Goal: Information Seeking & Learning: Learn about a topic

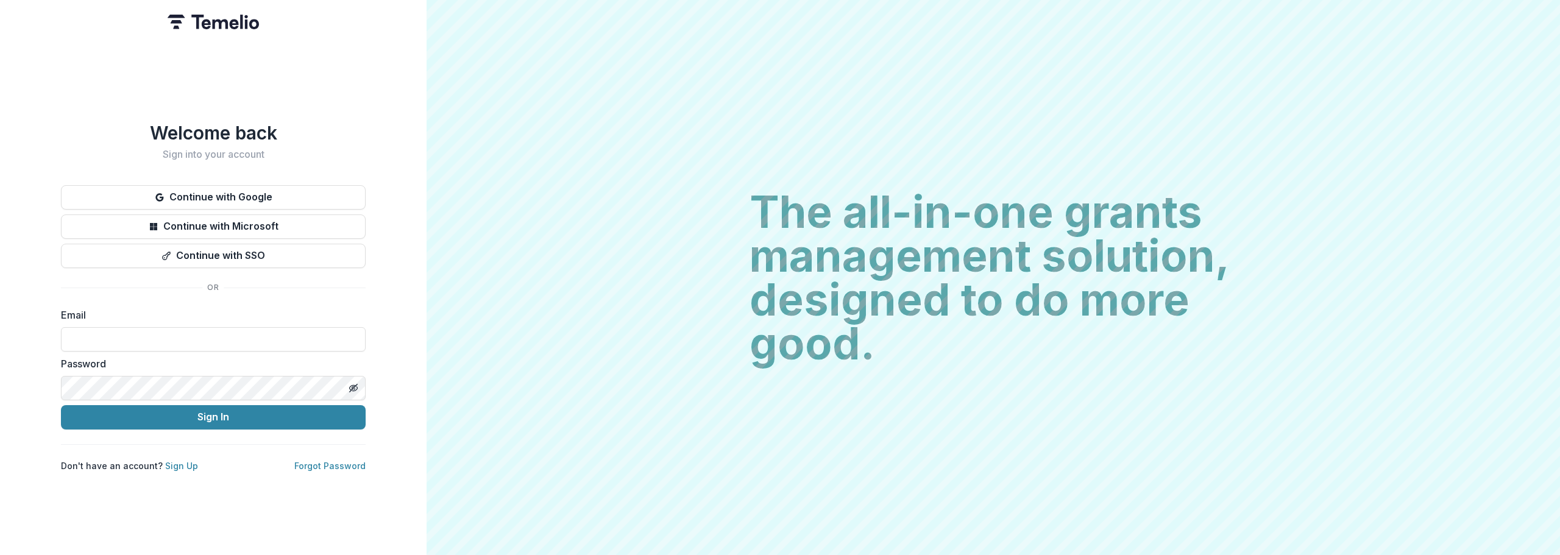
type input "**********"
drag, startPoint x: 0, startPoint y: 0, endPoint x: 207, endPoint y: 414, distance: 463.0
click at [207, 414] on button "Sign In" at bounding box center [213, 417] width 305 height 24
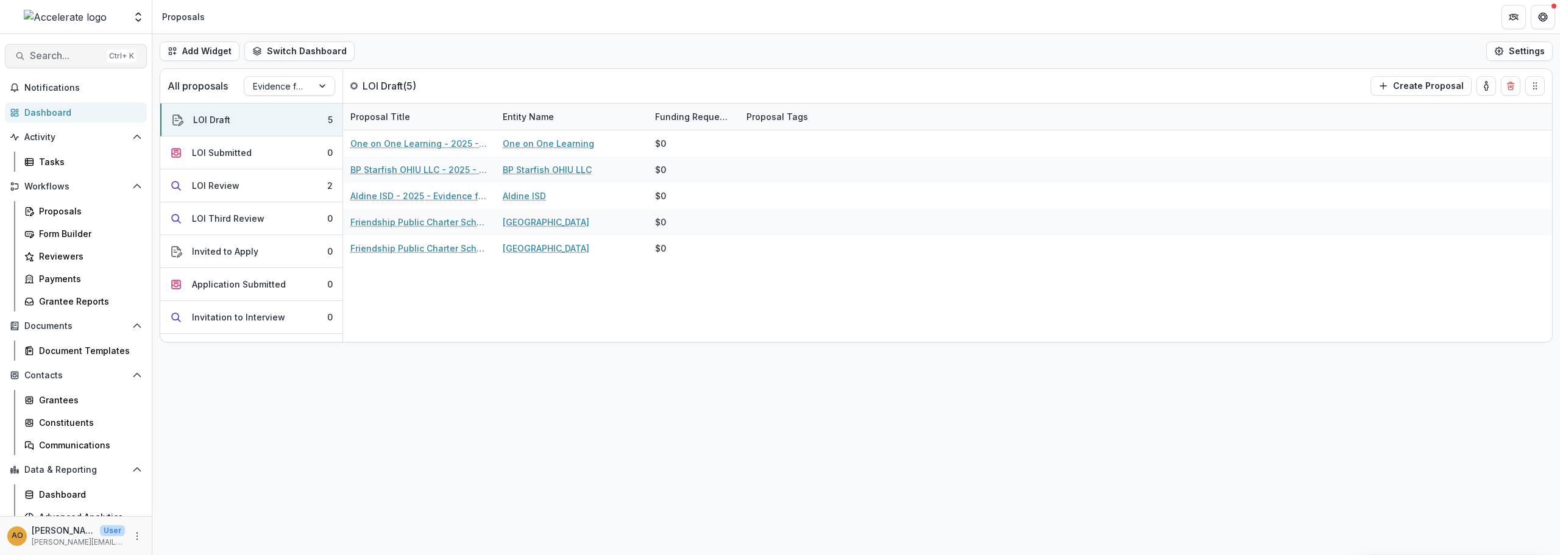
click at [58, 55] on span "Search..." at bounding box center [66, 56] width 72 height 12
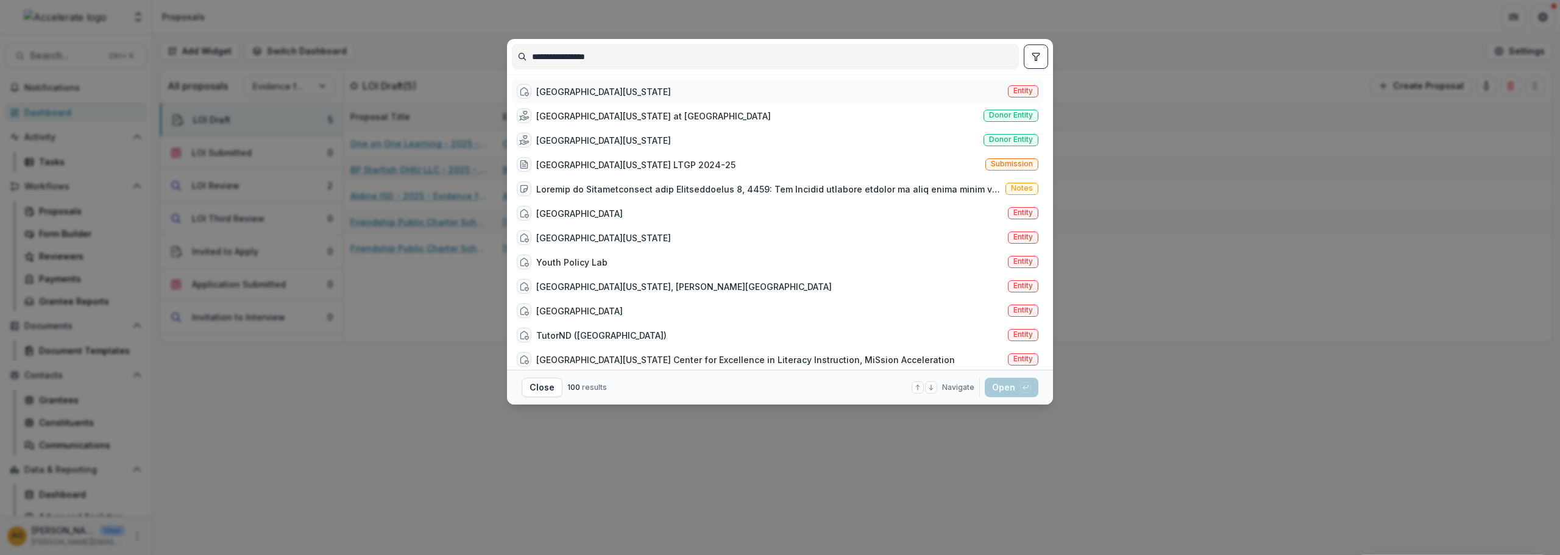
type input "**********"
click at [656, 90] on div "[GEOGRAPHIC_DATA][US_STATE]" at bounding box center [603, 91] width 135 height 13
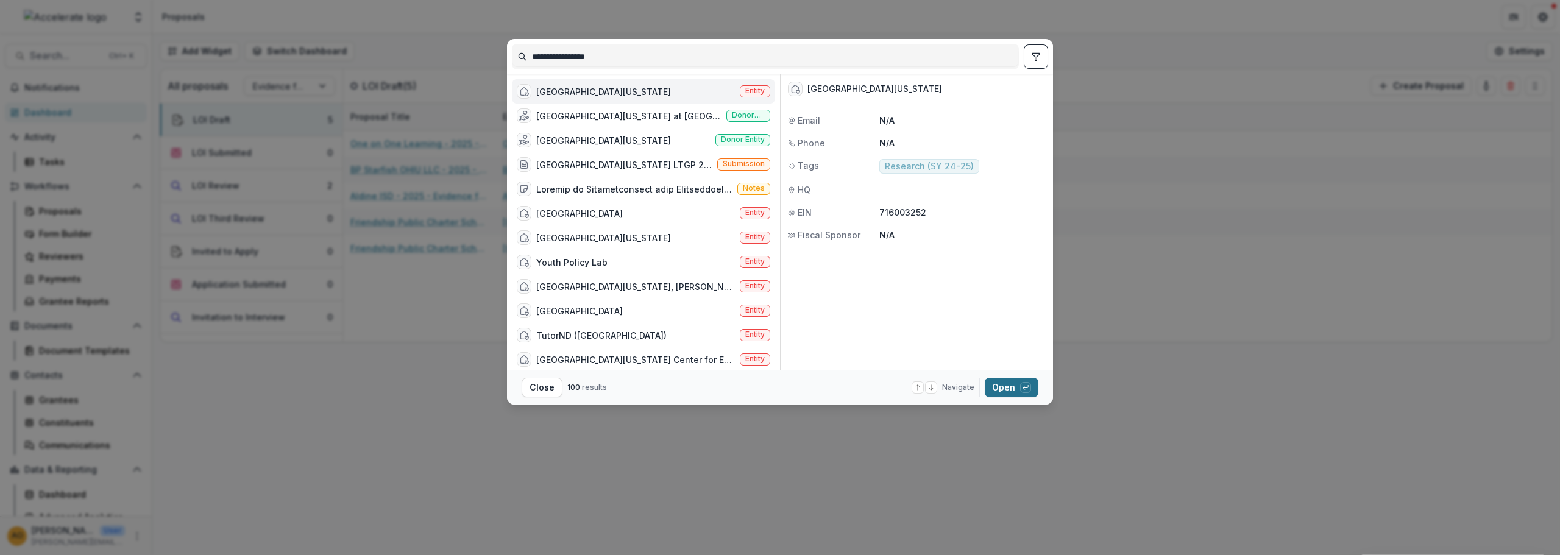
click at [1008, 384] on button "Open with enter key" at bounding box center [1012, 388] width 54 height 20
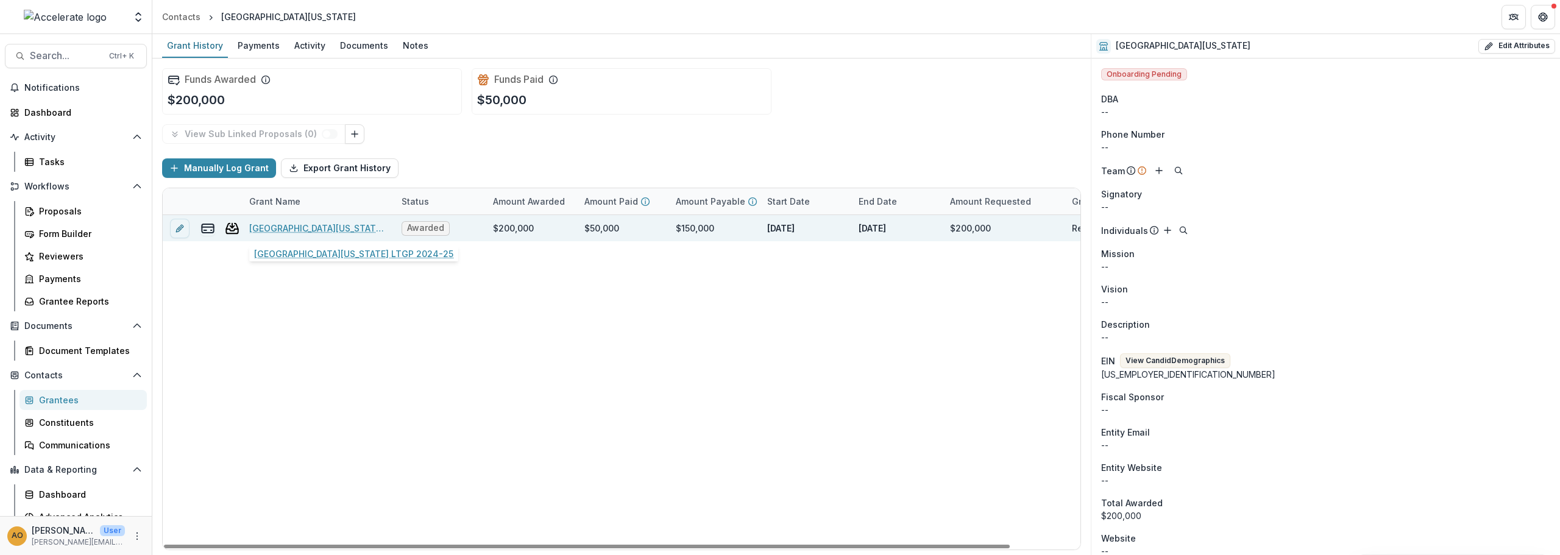
click at [322, 230] on link "[GEOGRAPHIC_DATA][US_STATE] LTGP 2024-25" at bounding box center [318, 228] width 138 height 13
click at [1051, 226] on div "$200,000" at bounding box center [1004, 228] width 122 height 26
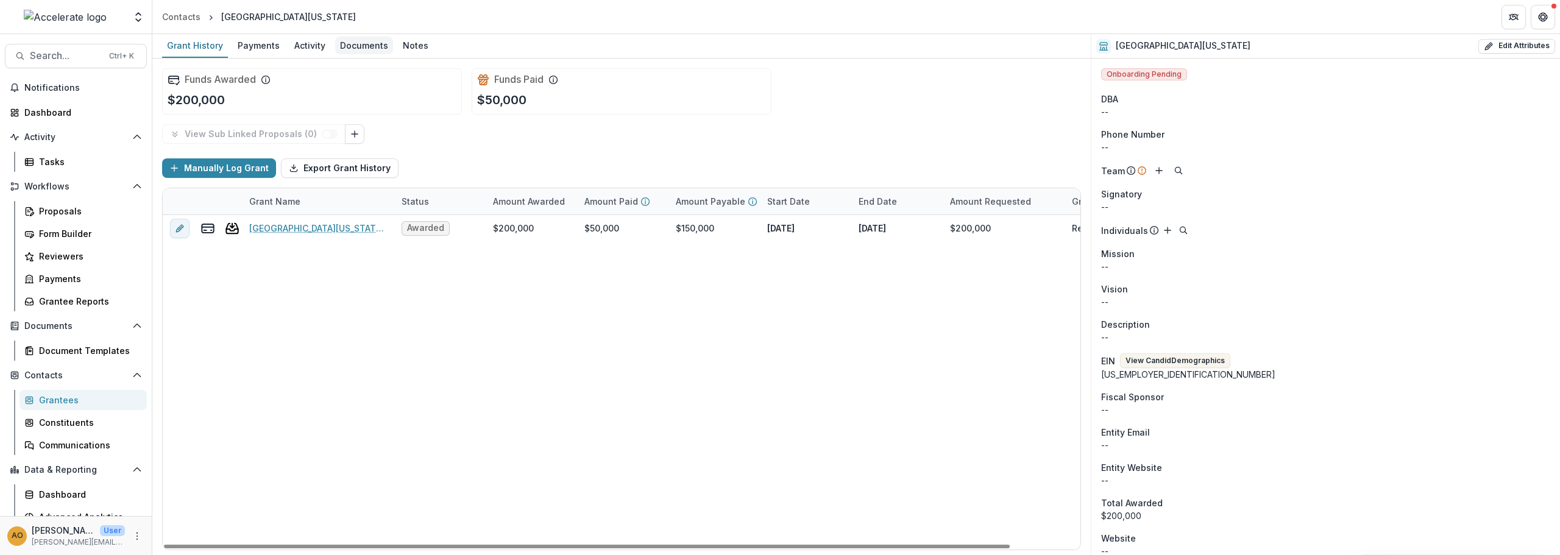
click at [367, 49] on div "Documents" at bounding box center [364, 46] width 58 height 18
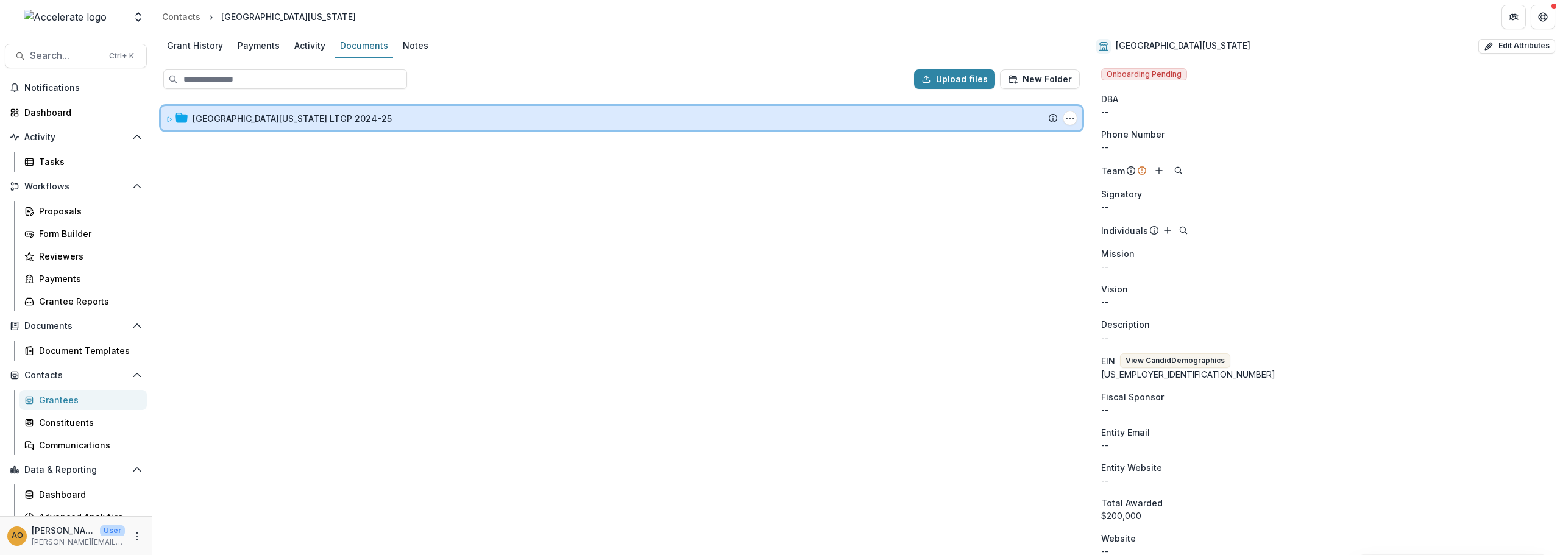
click at [168, 118] on icon at bounding box center [169, 119] width 7 height 7
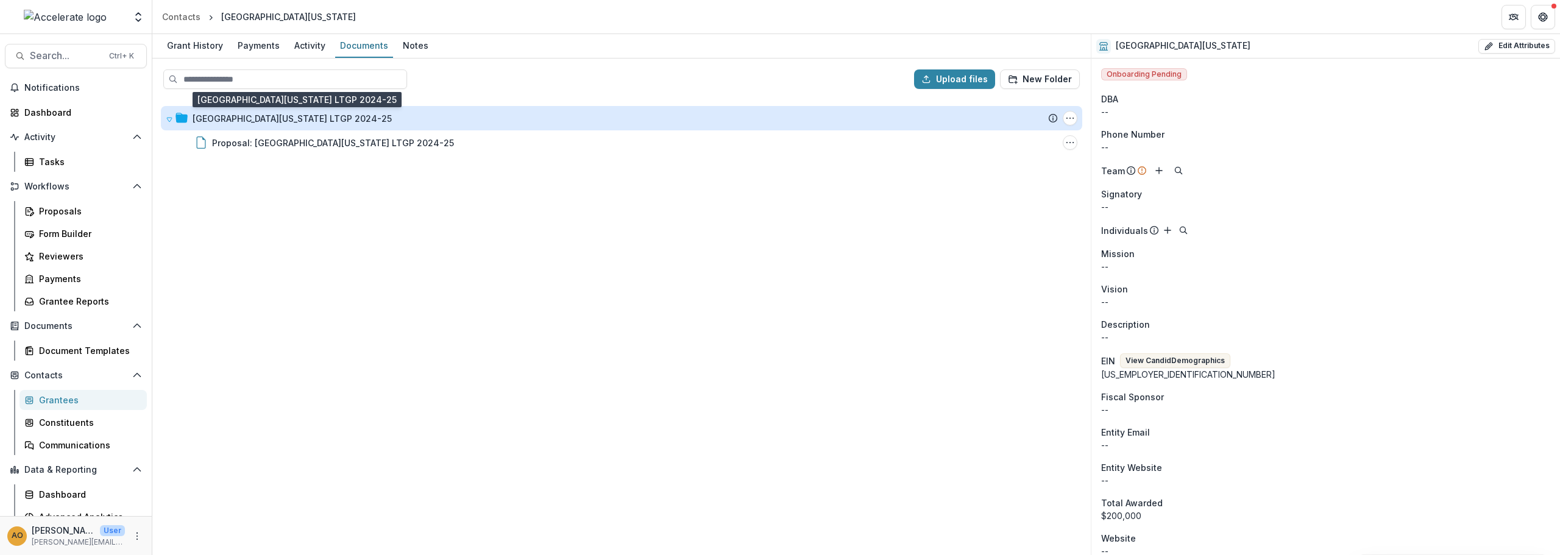
click at [238, 120] on div "[GEOGRAPHIC_DATA][US_STATE] LTGP 2024-25" at bounding box center [292, 118] width 199 height 13
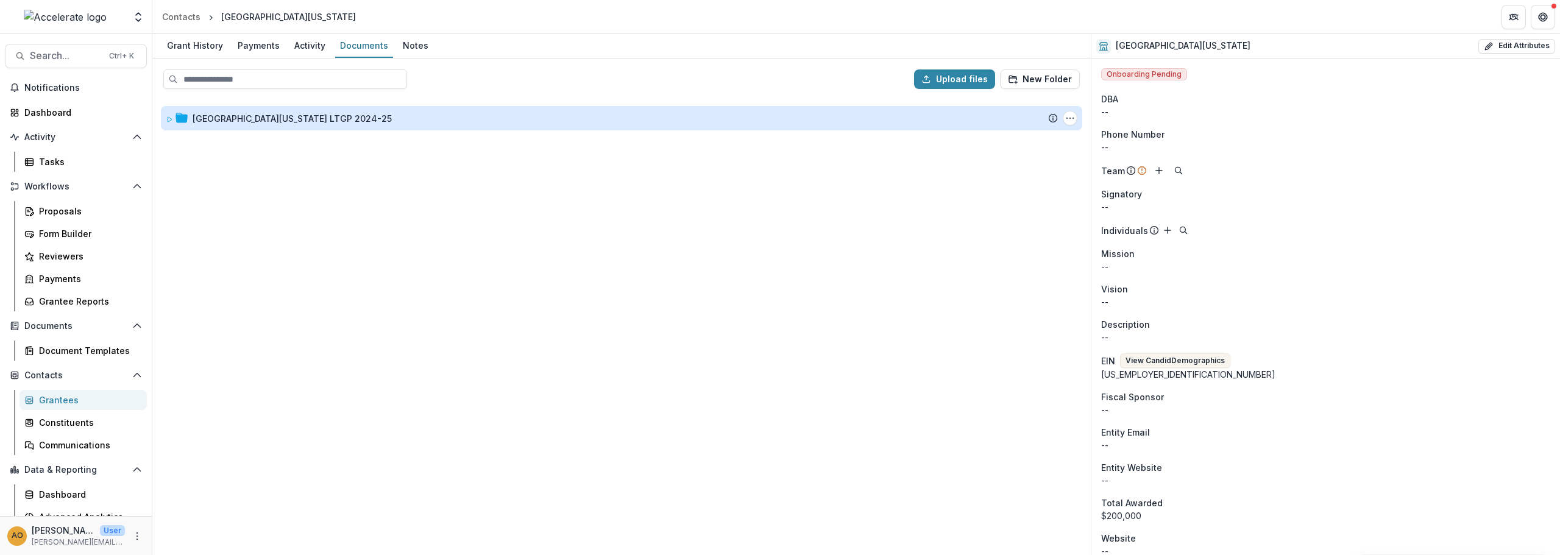
click at [267, 123] on div "[GEOGRAPHIC_DATA][US_STATE] LTGP 2024-25" at bounding box center [292, 118] width 199 height 13
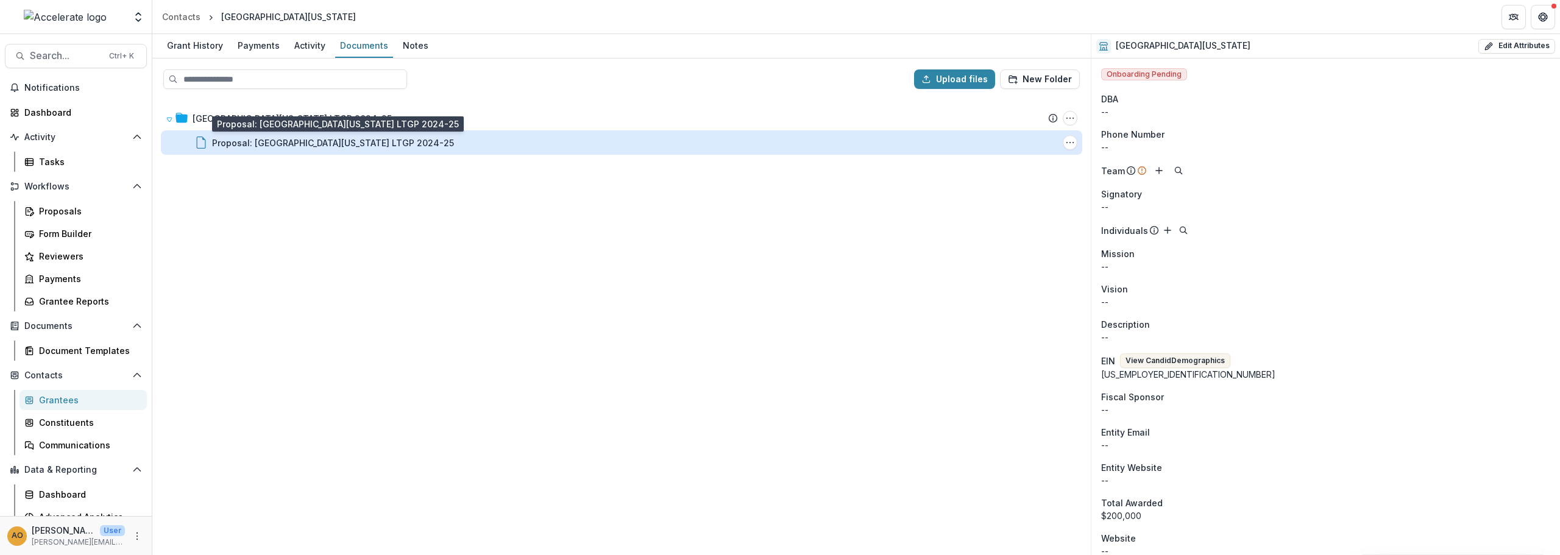
click at [272, 140] on div "Proposal: [GEOGRAPHIC_DATA][US_STATE] LTGP 2024-25" at bounding box center [333, 143] width 242 height 13
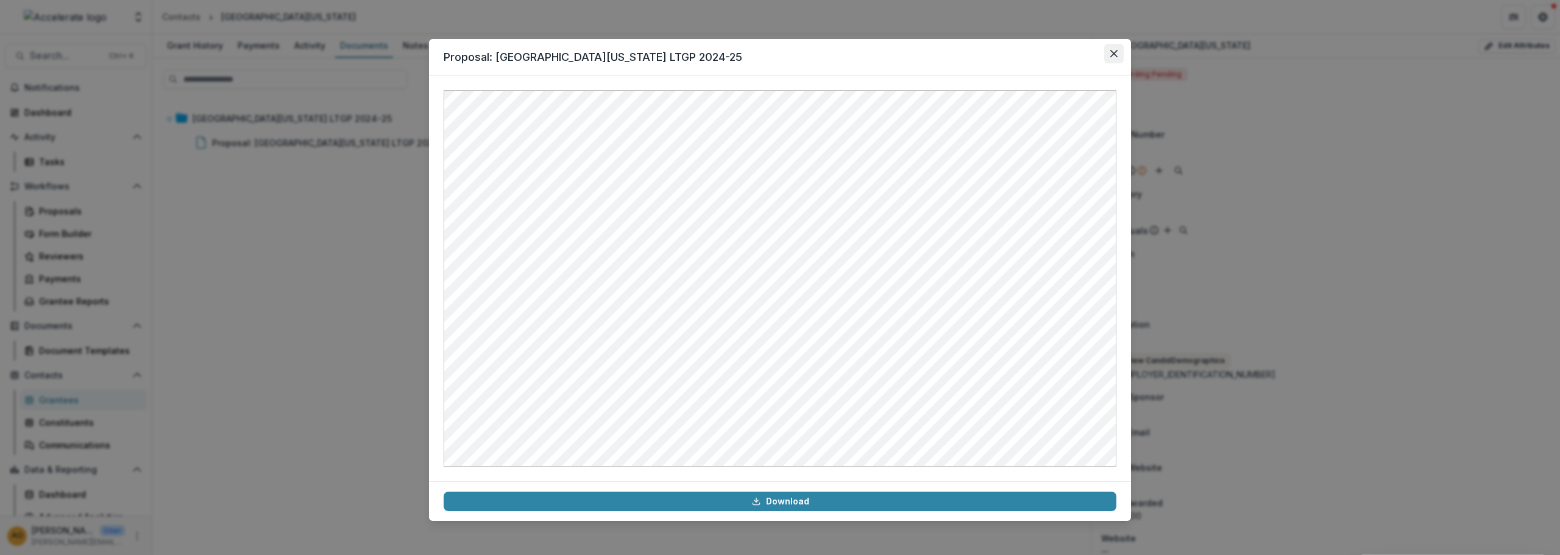
click at [1112, 53] on icon "Close" at bounding box center [1113, 53] width 7 height 7
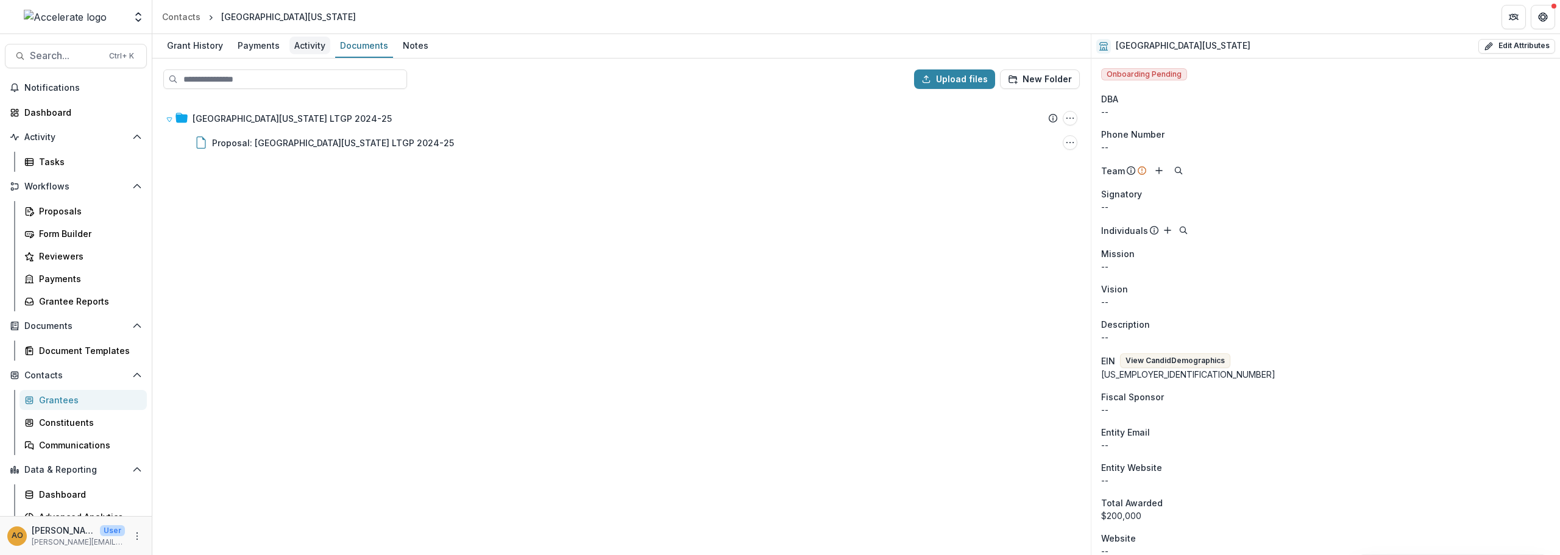
click at [296, 41] on div "Activity" at bounding box center [309, 46] width 41 height 18
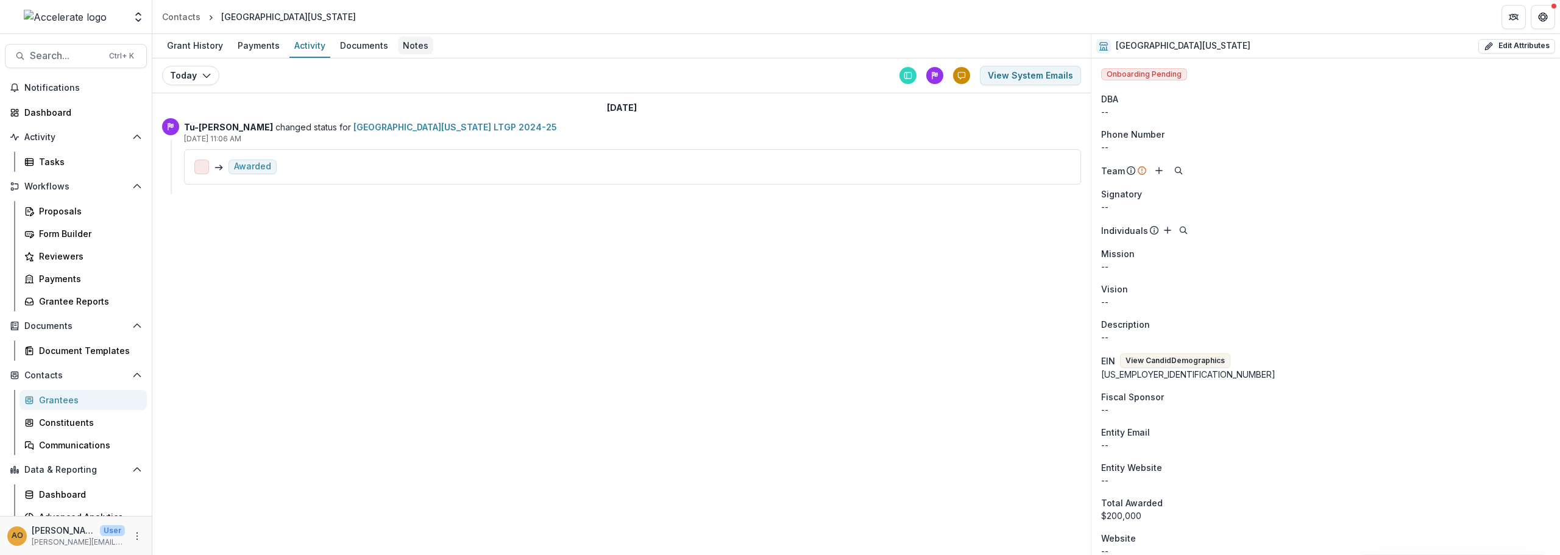
click at [420, 50] on div "Notes" at bounding box center [415, 46] width 35 height 18
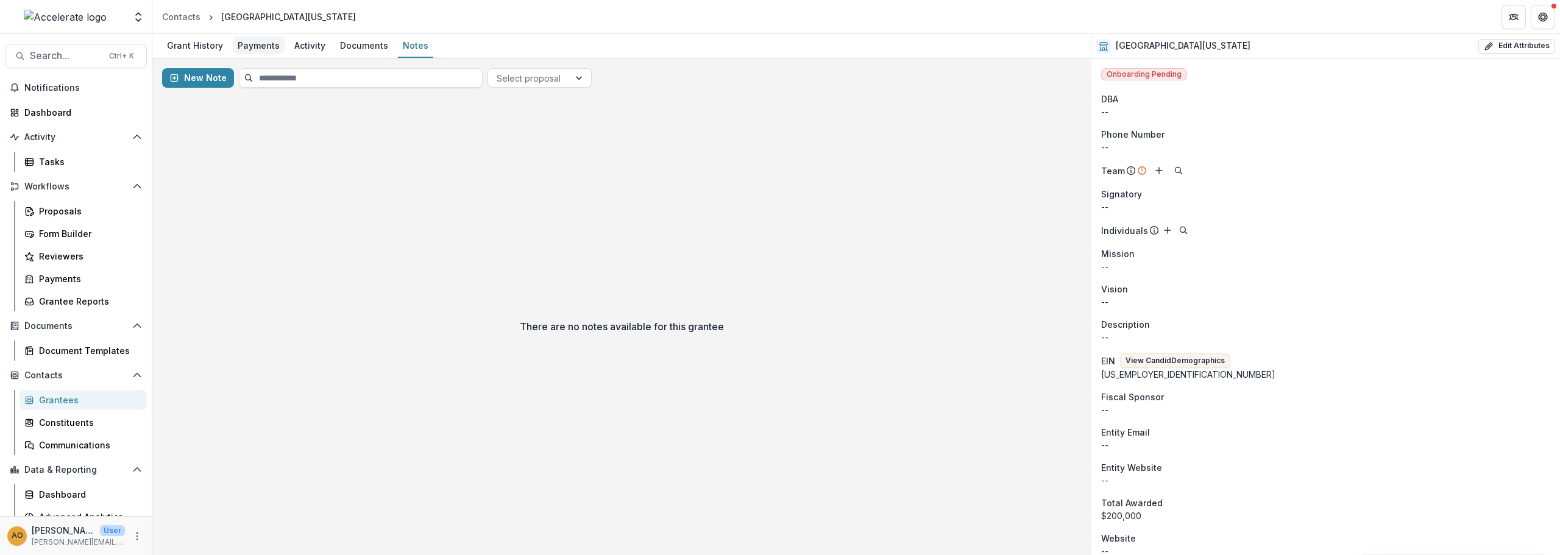
click at [247, 49] on div "Payments" at bounding box center [259, 46] width 52 height 18
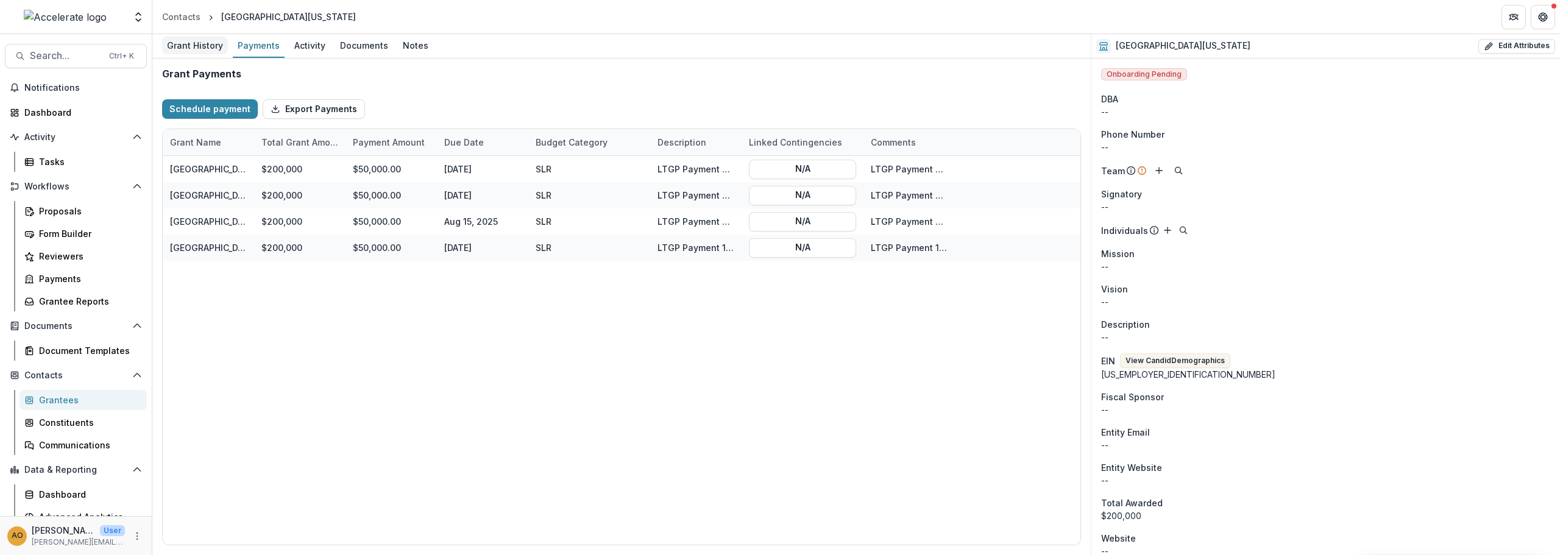
click at [202, 44] on div "Grant History" at bounding box center [195, 46] width 66 height 18
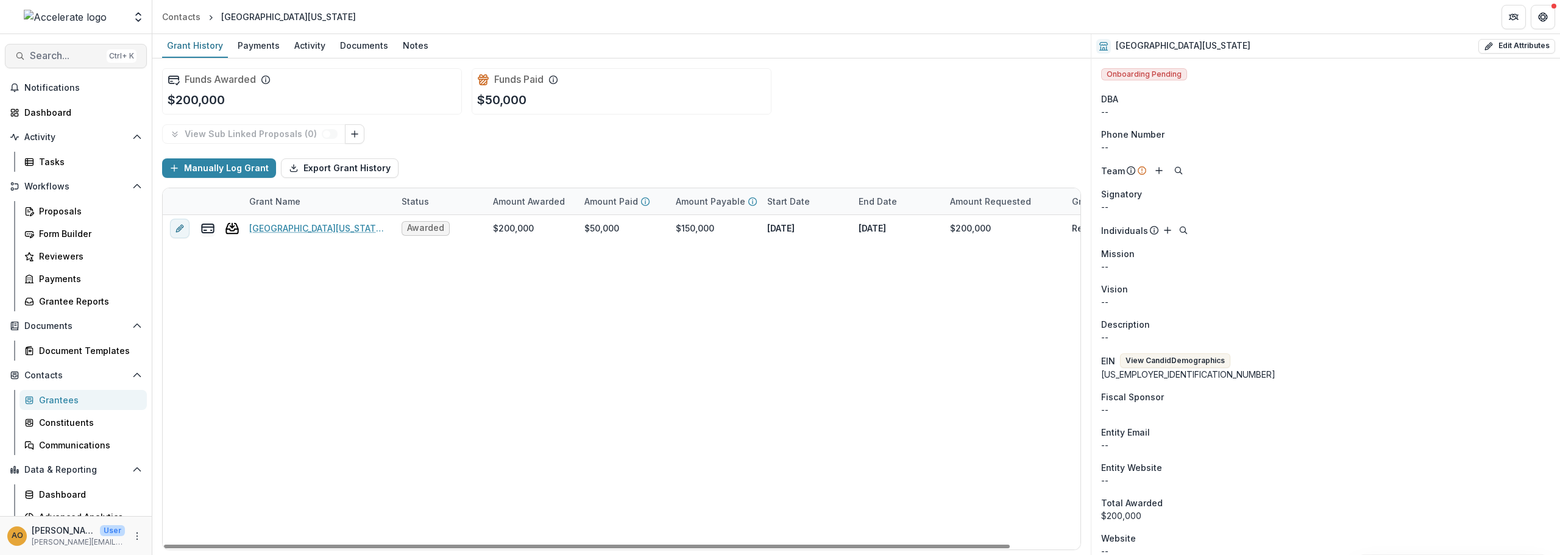
click at [85, 58] on span "Search..." at bounding box center [66, 56] width 72 height 12
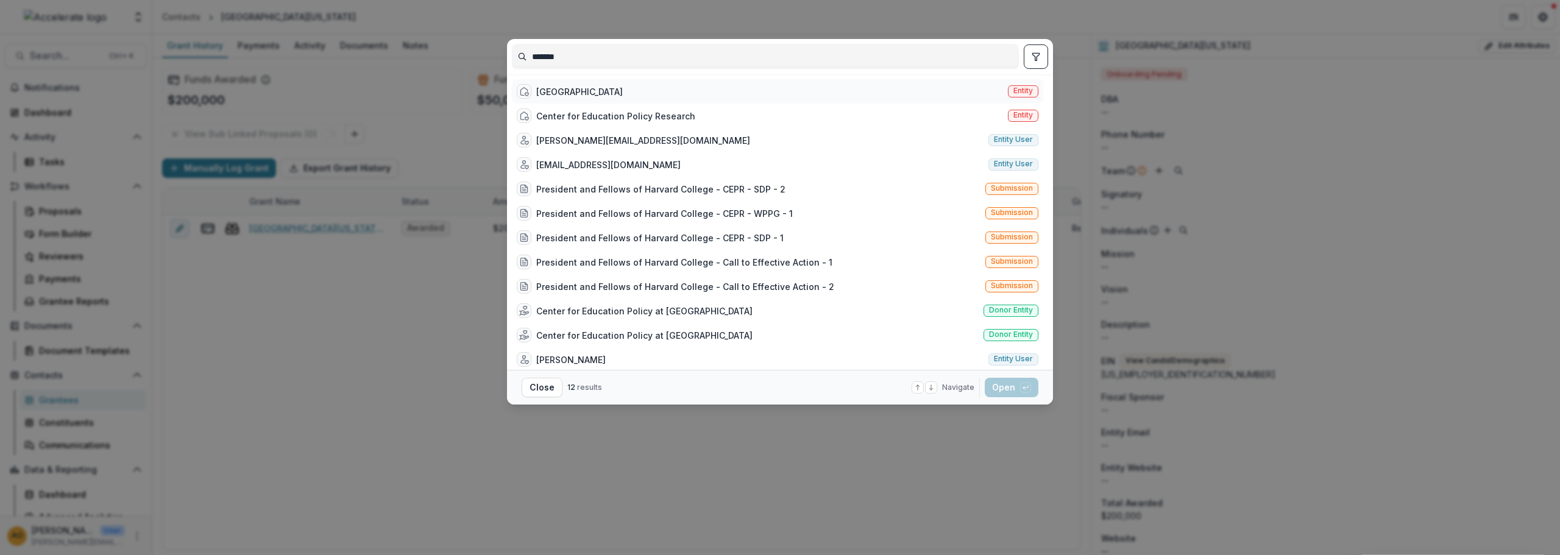
type input "*******"
click at [699, 96] on div "Harvard University Entity" at bounding box center [777, 91] width 531 height 24
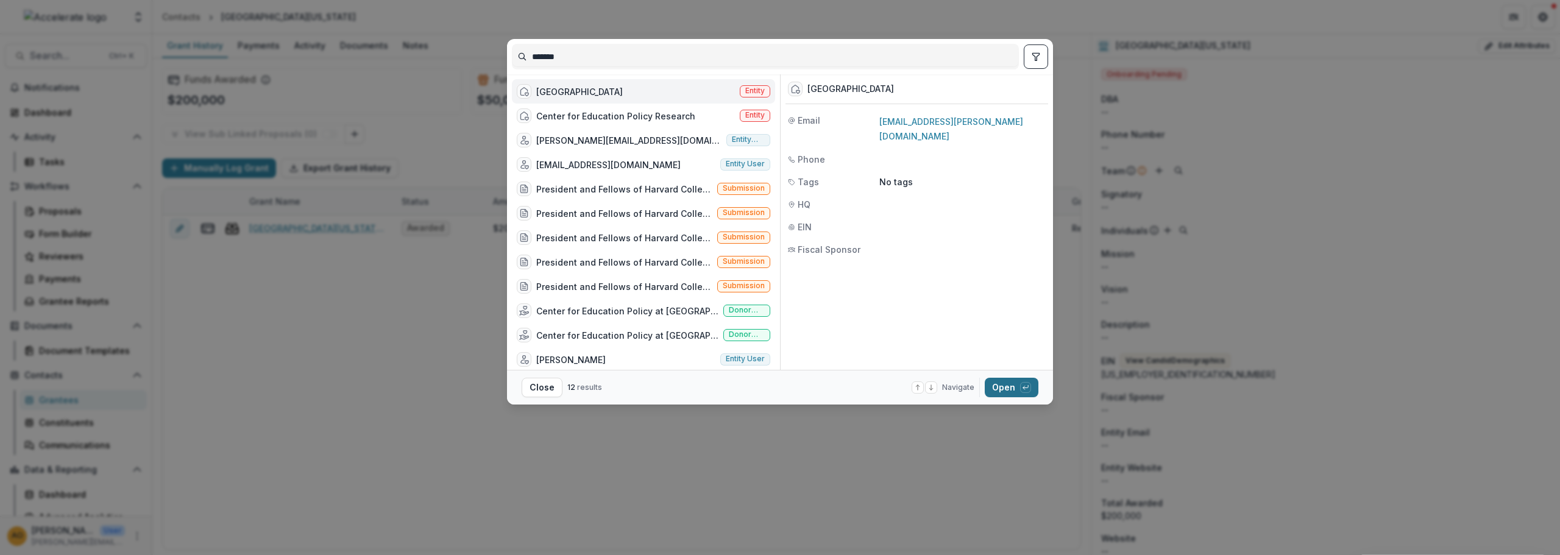
click at [1009, 384] on button "Open with enter key" at bounding box center [1012, 388] width 54 height 20
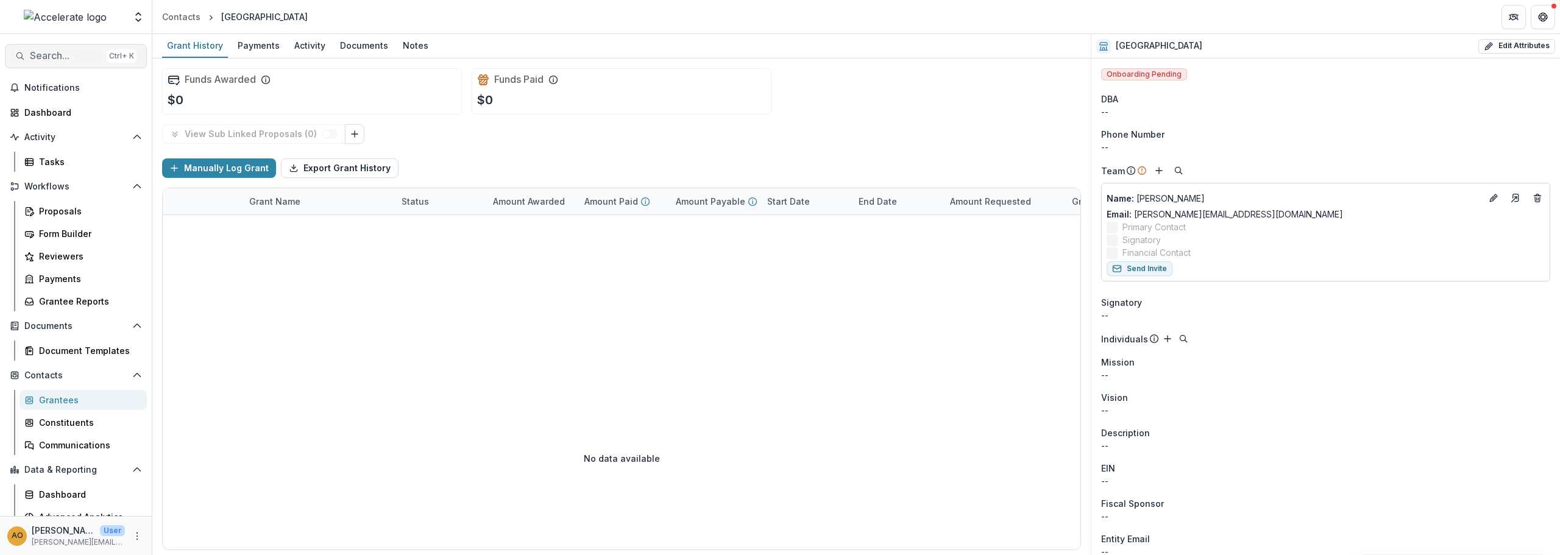
click at [83, 54] on span "Search..." at bounding box center [66, 56] width 72 height 12
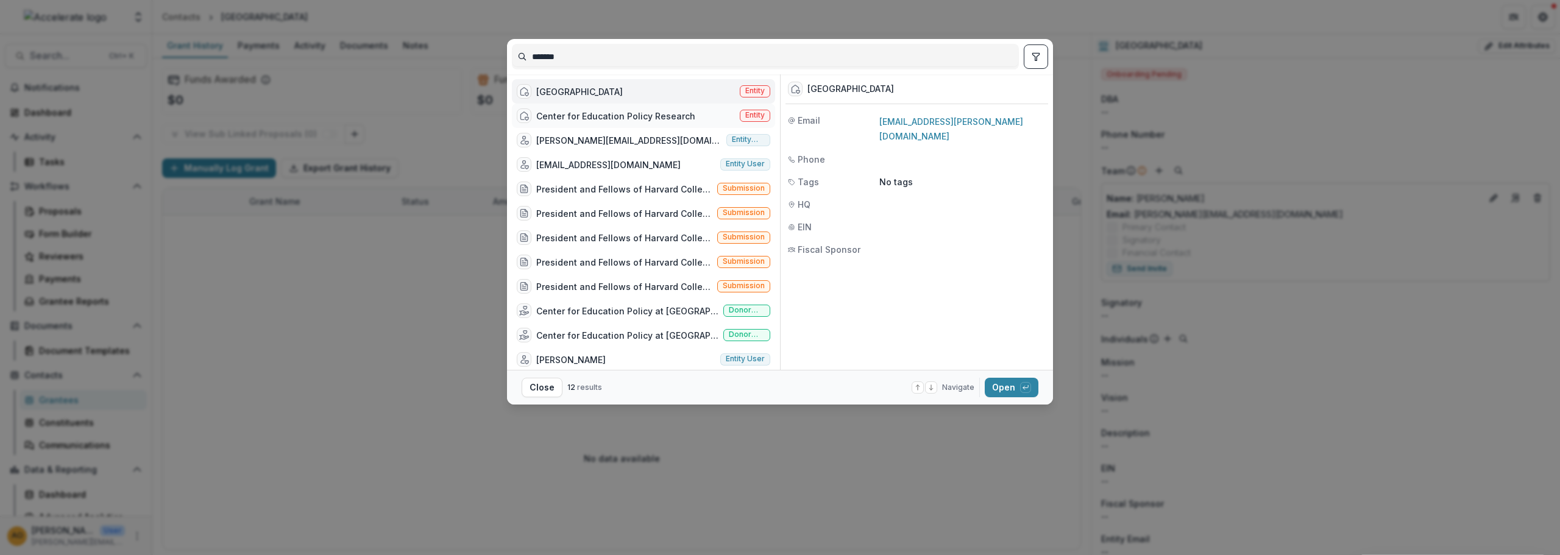
click at [667, 115] on div "Center for Education Policy Research" at bounding box center [615, 116] width 159 height 13
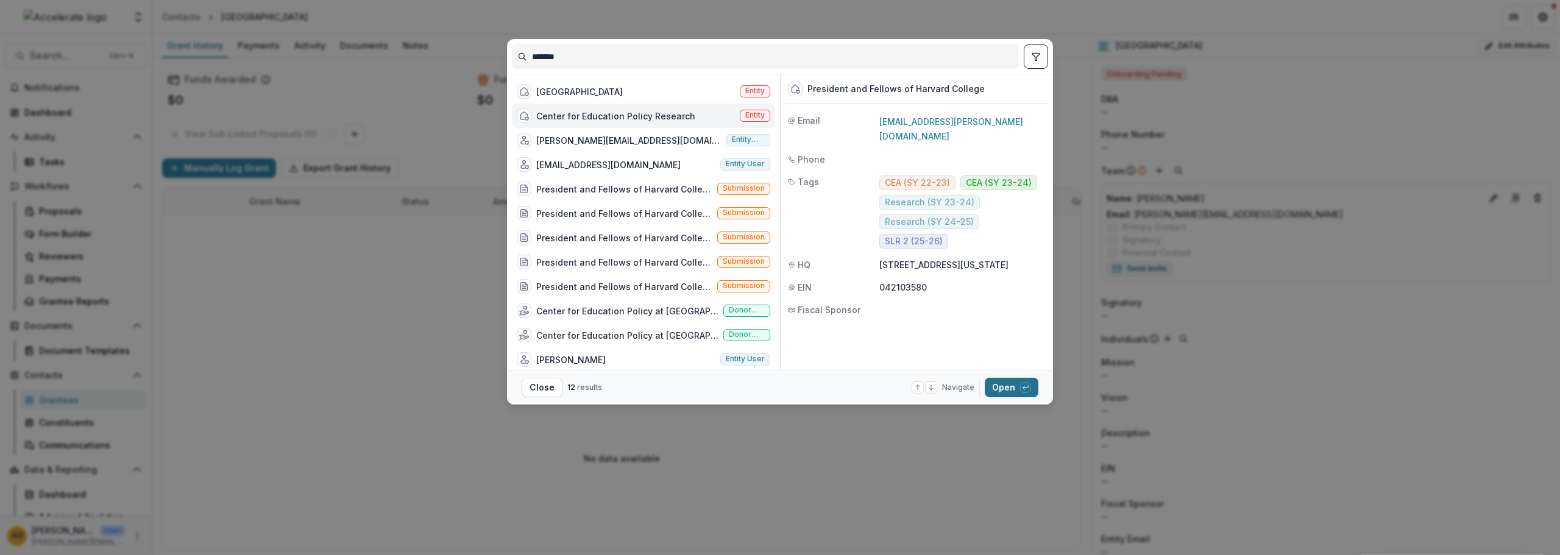
click at [1008, 387] on button "Open with enter key" at bounding box center [1012, 388] width 54 height 20
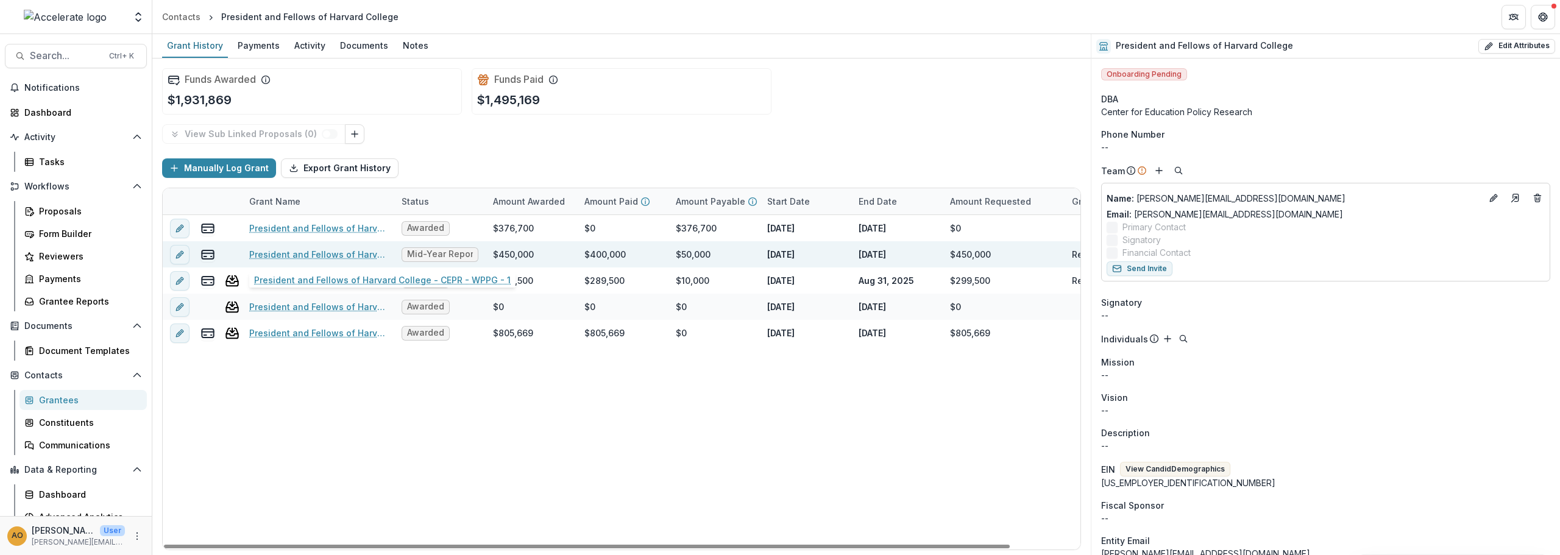
click at [361, 252] on link "President and Fellows of Harvard College - CEPR - WPPG - 1" at bounding box center [318, 254] width 138 height 13
